Goal: Task Accomplishment & Management: Complete application form

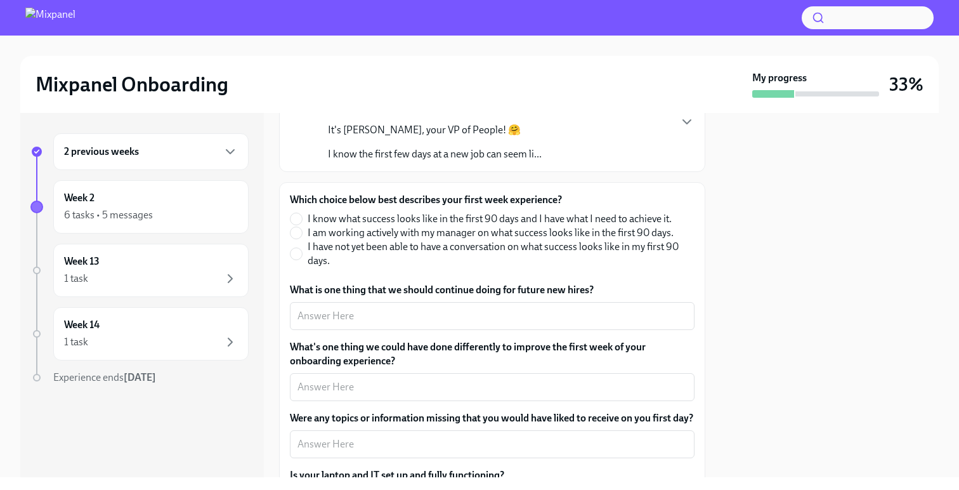
scroll to position [131, 0]
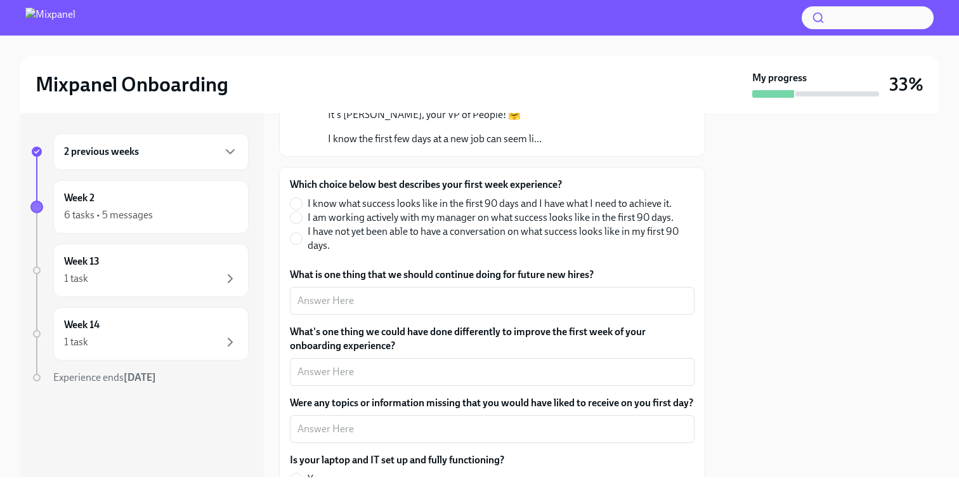
click at [362, 219] on span "I am working actively with my manager on what success looks like in the first 9…" at bounding box center [491, 218] width 366 height 14
click at [302, 219] on input "I am working actively with my manager on what success looks like in the first 9…" at bounding box center [295, 217] width 11 height 11
radio input "true"
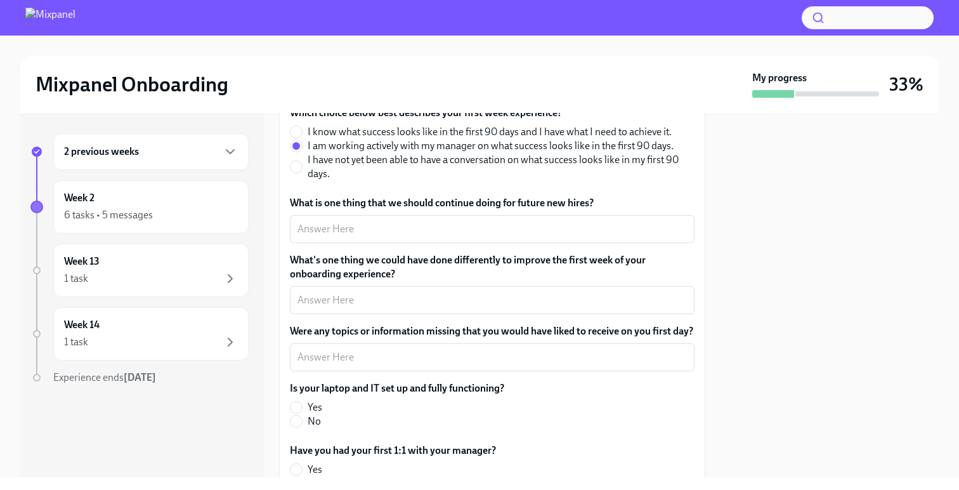
scroll to position [216, 0]
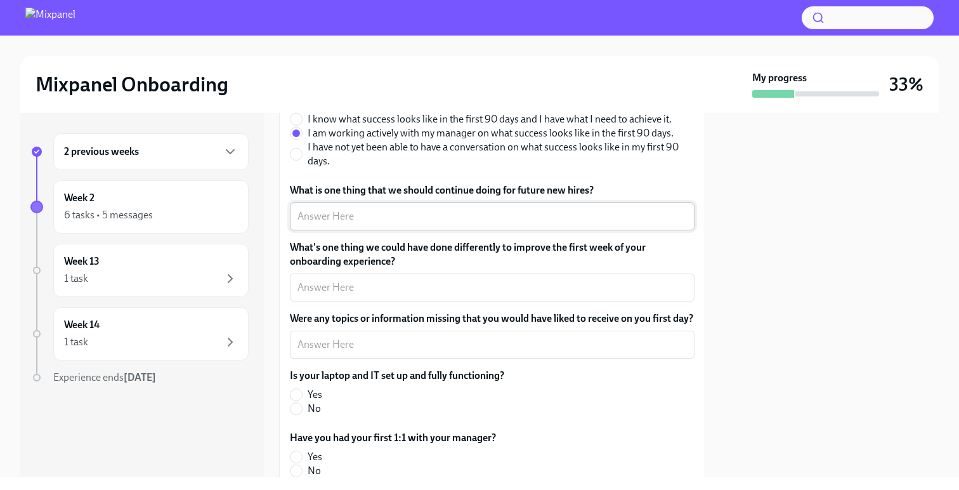
click at [419, 218] on textarea "What is one thing that we should continue doing for future new hires?" at bounding box center [491, 216] width 389 height 15
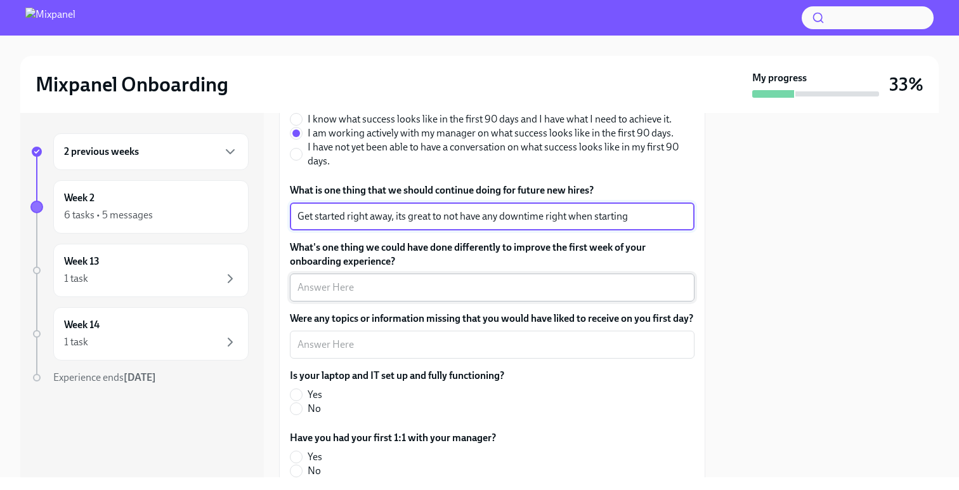
type textarea "Get started right away, its great to not have any downtime right when starting"
click at [348, 287] on textarea "What's one thing we could have done differently to improve the first week of yo…" at bounding box center [491, 287] width 389 height 15
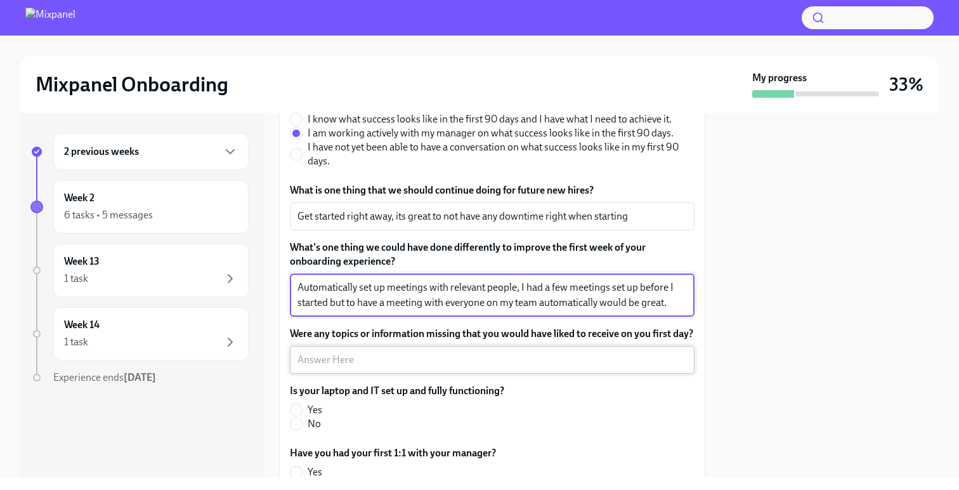
type textarea "Automatically set up meetings with relevant people, I had a few meetings set up…"
click at [483, 367] on textarea "Were any topics or information missing that you would have liked to receive on …" at bounding box center [491, 359] width 389 height 15
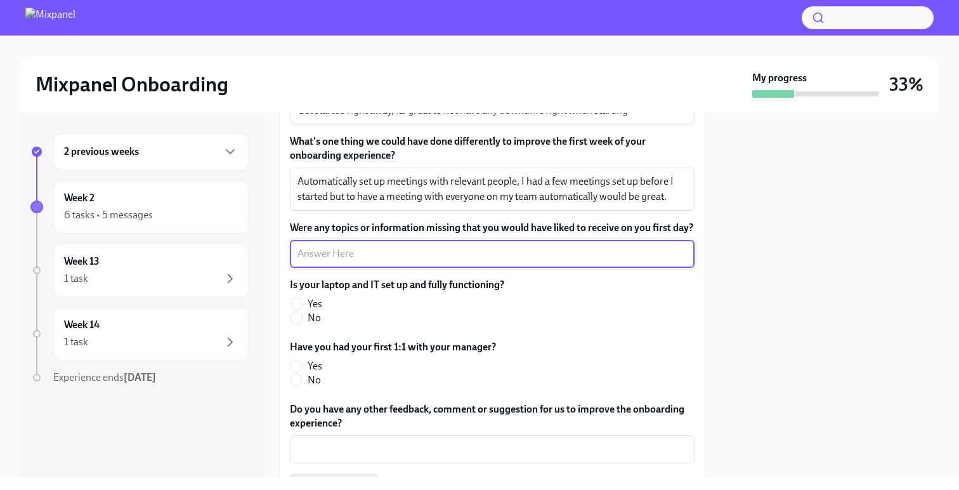
scroll to position [336, 0]
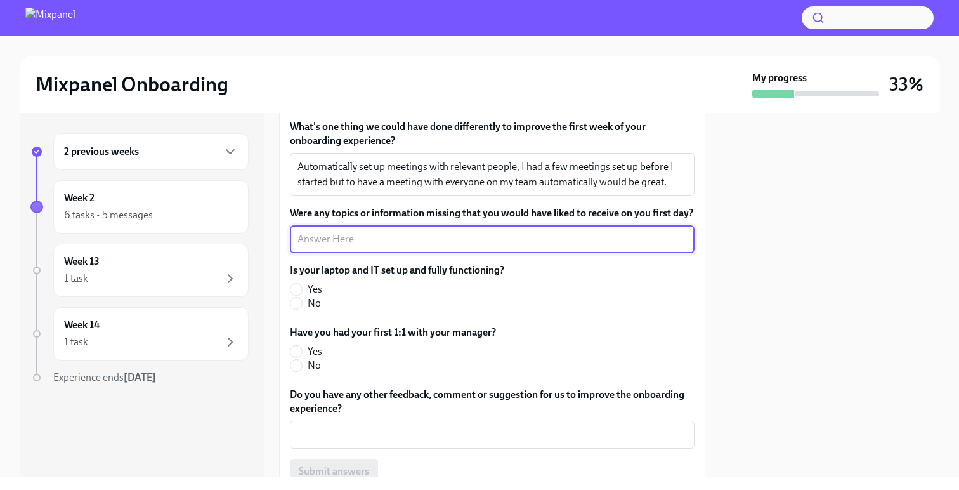
click at [305, 296] on label "Yes" at bounding box center [392, 289] width 204 height 14
click at [302, 295] on input "Yes" at bounding box center [295, 289] width 11 height 11
radio input "true"
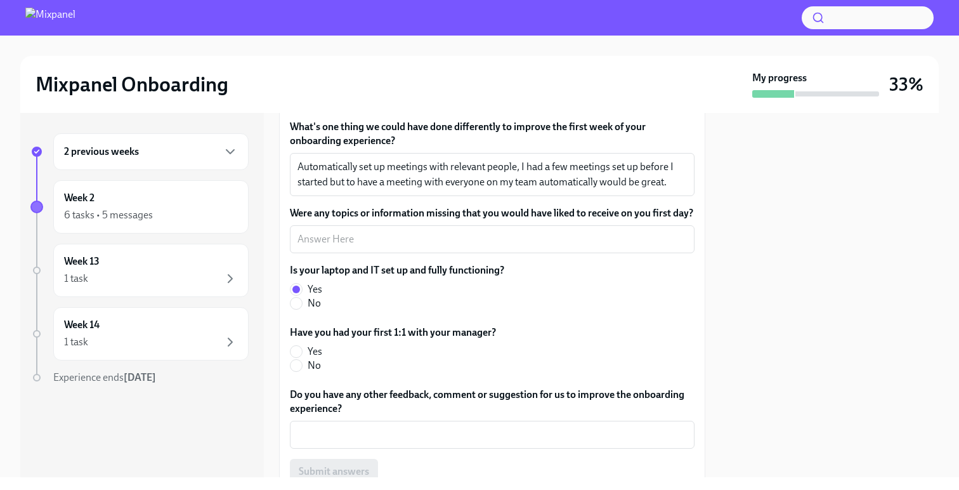
click at [310, 358] on span "Yes" at bounding box center [315, 351] width 15 height 14
click at [302, 357] on input "Yes" at bounding box center [295, 351] width 11 height 11
radio input "true"
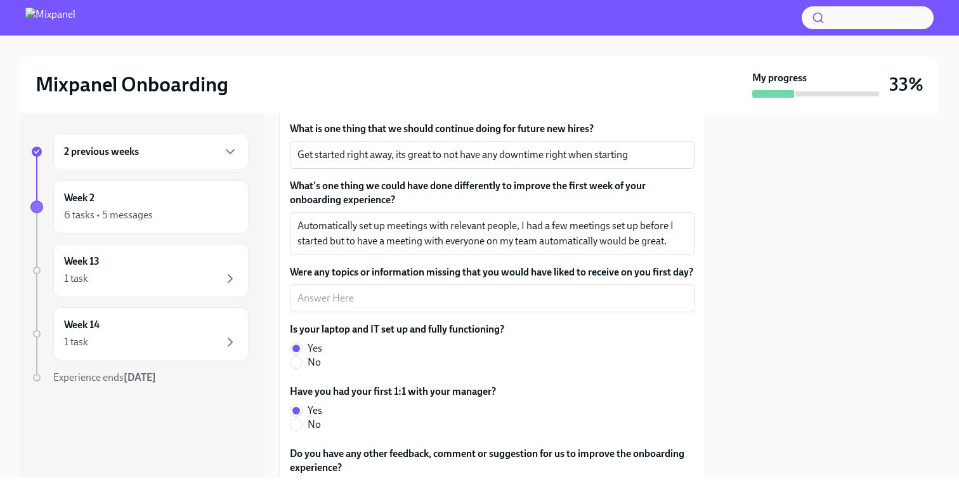
scroll to position [270, 0]
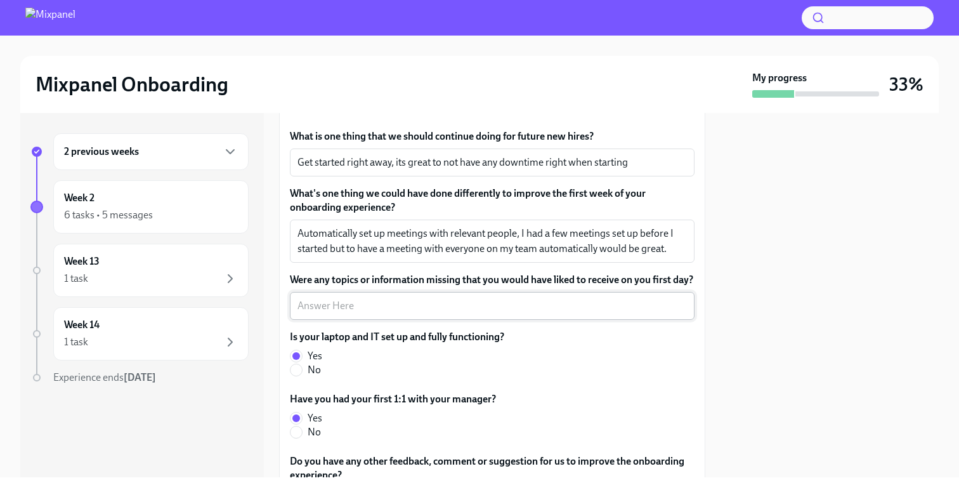
click at [414, 313] on textarea "Were any topics or information missing that you would have liked to receive on …" at bounding box center [491, 305] width 389 height 15
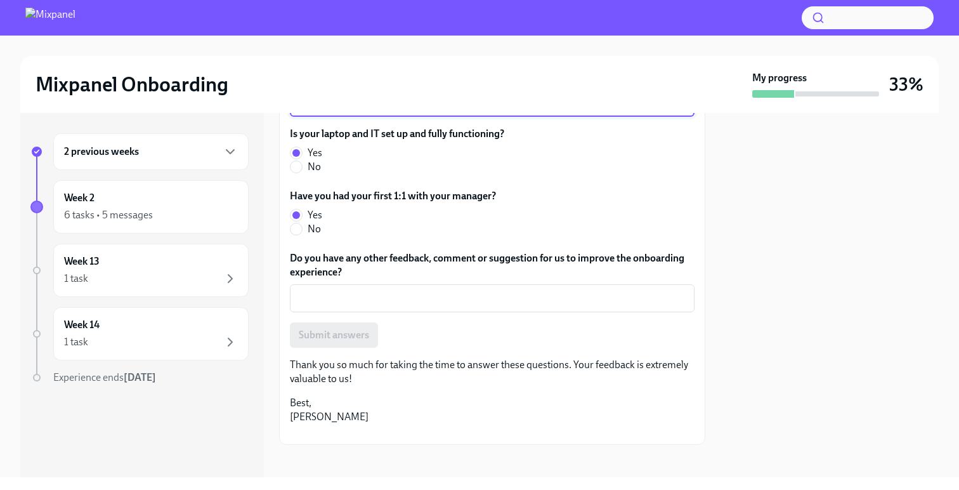
scroll to position [501, 0]
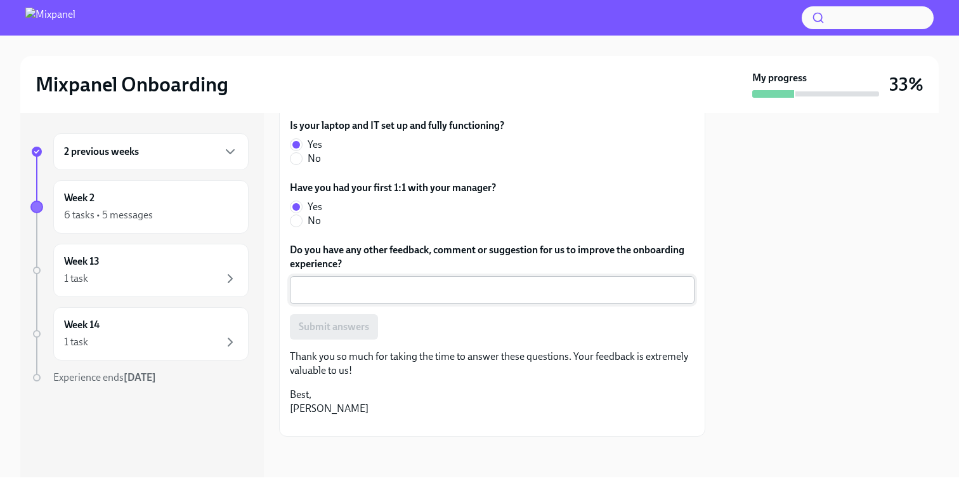
type textarea "I would have liked to have sat with HR on my first day."
click at [417, 282] on textarea "Do you have any other feedback, comment or suggestion for us to improve the onb…" at bounding box center [491, 289] width 389 height 15
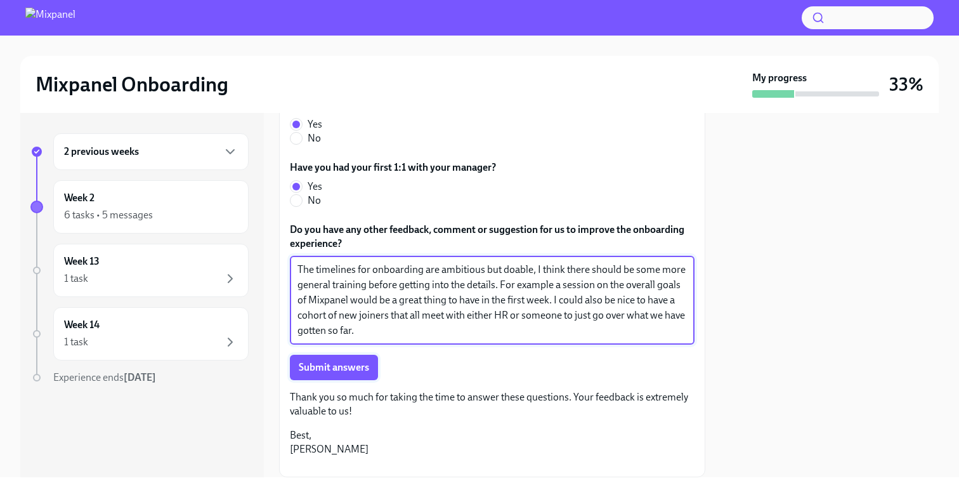
type textarea "The timelines for onboarding are ambitious but doable, I think there should be …"
click at [336, 374] on span "Submit answers" at bounding box center [334, 367] width 70 height 13
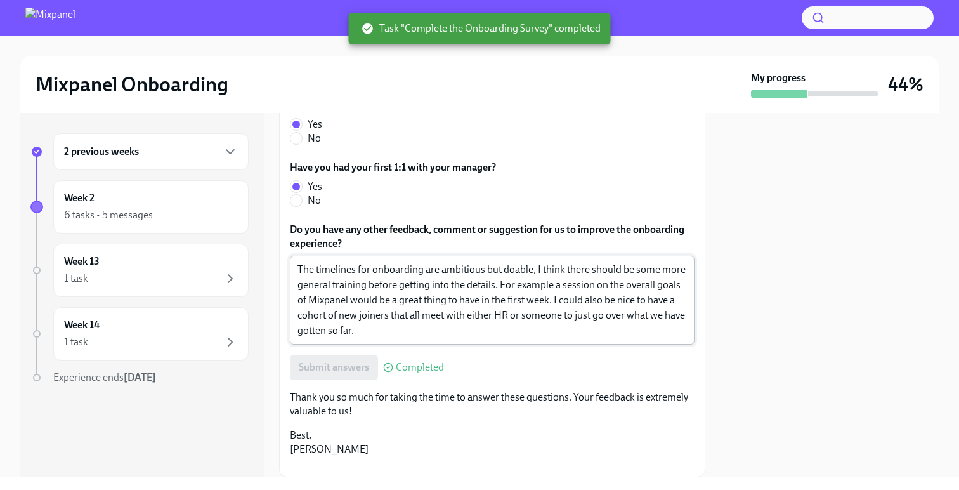
scroll to position [657, 0]
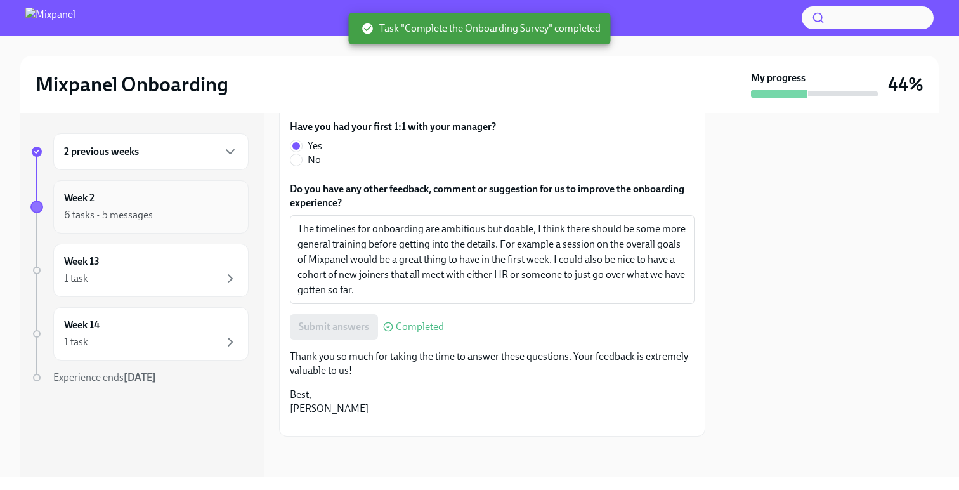
click at [166, 214] on div "6 tasks • 5 messages" at bounding box center [151, 214] width 174 height 15
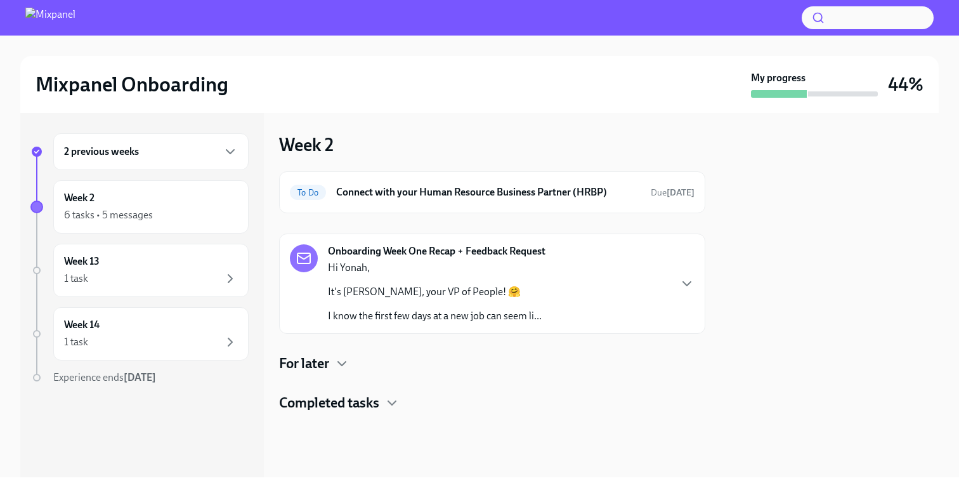
click at [327, 362] on h4 "For later" at bounding box center [304, 363] width 50 height 19
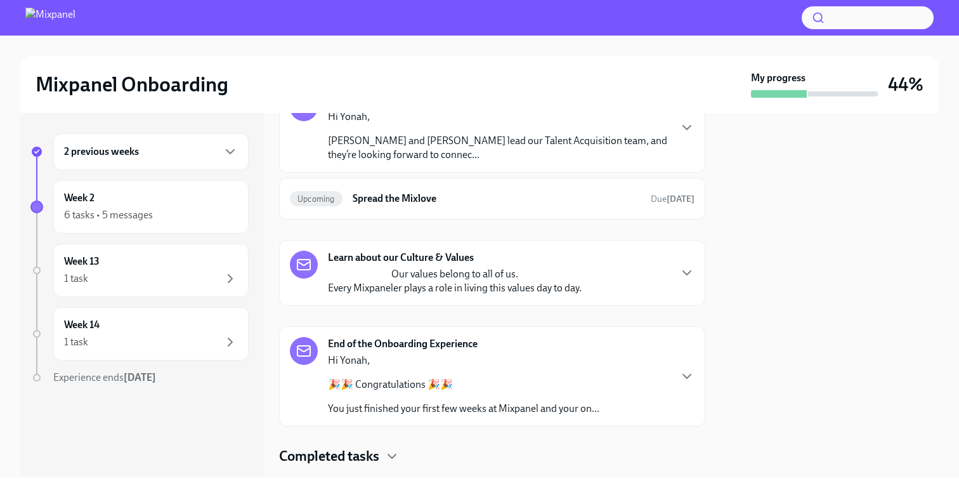
scroll to position [521, 0]
